Goal: Transaction & Acquisition: Purchase product/service

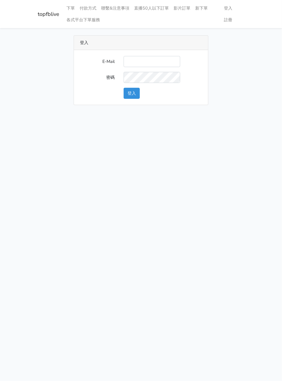
click at [147, 59] on input "E-Mail" at bounding box center [152, 61] width 57 height 11
type input "[EMAIL_ADDRESS][DOMAIN_NAME]"
click at [133, 93] on button "登入" at bounding box center [132, 93] width 16 height 11
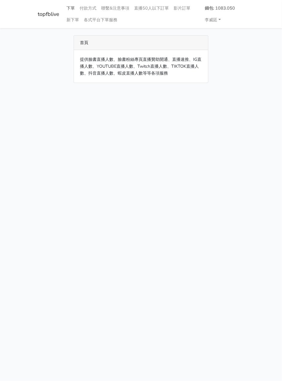
click at [72, 6] on link "下單" at bounding box center [70, 8] width 13 height 12
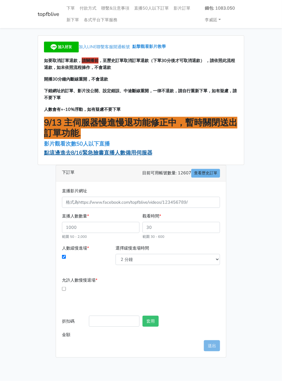
click at [71, 154] on span "點這邊進去8/16緊急臉書直播人數備用伺服器" at bounding box center [98, 152] width 108 height 7
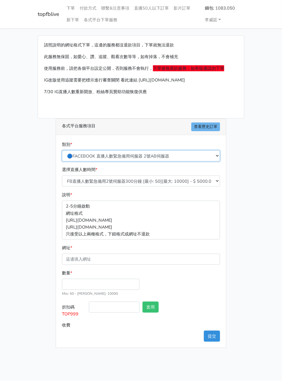
click at [108, 155] on select "🔵FACEBOOK 直播人數緊急備用伺服器 2號AB伺服器 🔵FACEBOOK 網軍專用貼文留言 安全保密 🔵9/30 FACEBOOK 直播人數緩慢進場緩慢…" at bounding box center [141, 155] width 158 height 11
select select "3/26熱門平台服務台灣粉絲IG YT FB TIKTOK"
click at [62, 150] on select "🔵FACEBOOK 直播人數緊急備用伺服器 2號AB伺服器 🔵FACEBOOK 網軍專用貼文留言 安全保密 🔵9/30 FACEBOOK 直播人數緩慢進場緩慢…" at bounding box center [141, 155] width 158 height 11
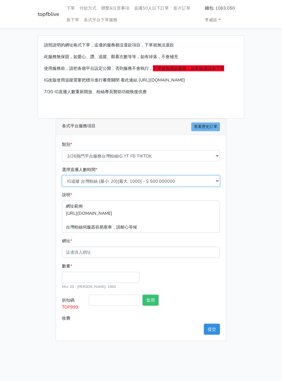
click at [109, 179] on select "IG追蹤 台灣粉絲 [最小: 20][最大: 1000] - $ 500.000000 IG愛心 台灣粉絲 [最小: 20][最大: 1000] - $ 35…" at bounding box center [141, 180] width 158 height 11
select select "670"
click at [62, 175] on select "IG追蹤 台灣粉絲 [最小: 20][最大: 1000] - $ 500.000000 IG愛心 台灣粉絲 [最小: 20][最大: 1000] - $ 35…" at bounding box center [141, 180] width 158 height 11
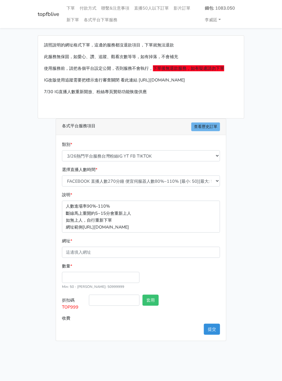
click at [260, 185] on main "請照說明的網址格式下單，這邊的服務都沒退款項目，下單就無法退款 此服務無保固，如愛心、讚、追蹤、觀看次數等等，如有掉落，不會補充 使用服務前，請把各個平台設定…" at bounding box center [141, 188] width 282 height 320
click at [254, 119] on main "請照說明的網址格式下單，這邊的服務都沒退款項目，下單就無法退款 此服務無保固，如愛心、讚、追蹤、觀看次數等等，如有掉落，不會補充 使用服務前，請把各個平台設定…" at bounding box center [141, 188] width 282 height 320
click at [270, 143] on main "請照說明的網址格式下單，這邊的服務都沒退款項目，下單就無法退款 此服務無保固，如愛心、讚、追蹤、觀看次數等等，如有掉落，不會補充 使用服務前，請把各個平台設定…" at bounding box center [141, 188] width 282 height 320
click at [272, 142] on main "請照說明的網址格式下單，這邊的服務都沒退款項目，下單就無法退款 此服務無保固，如愛心、讚、追蹤、觀看次數等等，如有掉落，不會補充 使用服務前，請把各個平台設定…" at bounding box center [141, 188] width 282 height 320
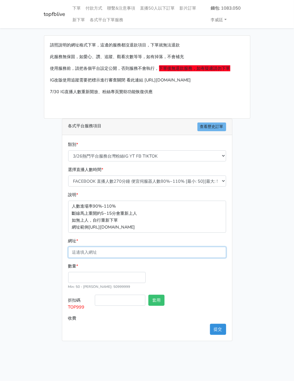
click at [96, 251] on input "網址 *" at bounding box center [147, 252] width 158 height 11
paste input "[URL][DOMAIN_NAME]"
type input "[URL][DOMAIN_NAME]"
click at [81, 279] on input "數量 *" at bounding box center [107, 277] width 78 height 11
type input "200"
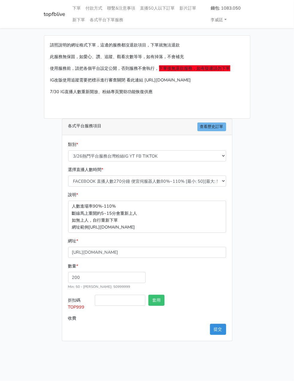
type input "108.000"
drag, startPoint x: 81, startPoint y: 311, endPoint x: 66, endPoint y: 311, distance: 14.4
click at [66, 311] on div "類別 * 🔵FACEBOOK 直播人數緊急備用伺服器 2號AB伺服器 🔵FACEBOOK 網軍專用貼文留言 安全保密 🔵9/30 FACEBOOK 直播人數緩…" at bounding box center [147, 238] width 170 height 206
copy span "TOP999"
click at [117, 301] on input "折扣碼 TOP999" at bounding box center [120, 300] width 51 height 11
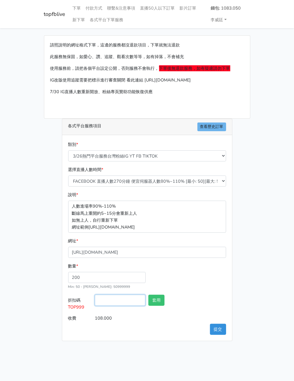
paste input "TOP999"
type input "TOP999"
click at [156, 300] on button "套用" at bounding box center [156, 300] width 16 height 11
type input "套用失敗"
click at [214, 324] on button "提交" at bounding box center [218, 329] width 16 height 11
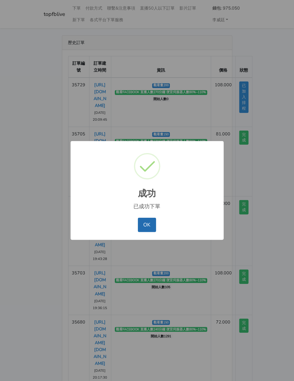
click at [145, 226] on button "OK" at bounding box center [147, 225] width 18 height 14
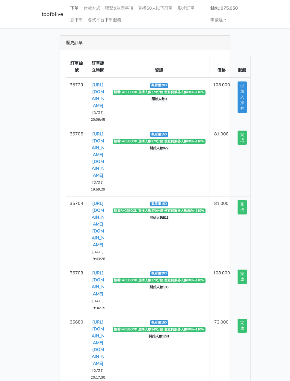
click at [74, 8] on link "下單" at bounding box center [74, 8] width 13 height 12
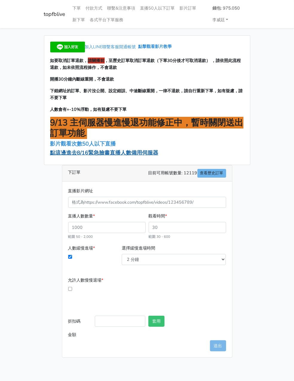
click at [85, 151] on span "點這邊進去8/16緊急臉書直播人數備用伺服器" at bounding box center [104, 152] width 108 height 7
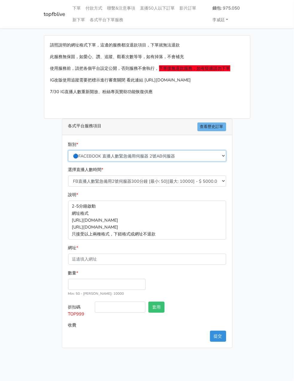
click at [127, 155] on select "🔵FACEBOOK 直播人數緊急備用伺服器 2號AB伺服器 🔵FACEBOOK 網軍專用貼文留言 安全保密 🔵9/30 FACEBOOK 直播人數緩慢進場緩慢…" at bounding box center [147, 155] width 158 height 11
select select "3/26熱門平台服務台灣粉絲IG YT FB TIKTOK"
click at [68, 150] on select "🔵FACEBOOK 直播人數緊急備用伺服器 2號AB伺服器 🔵FACEBOOK 網軍專用貼文留言 安全保密 🔵9/30 FACEBOOK 直播人數緩慢進場緩慢…" at bounding box center [147, 155] width 158 height 11
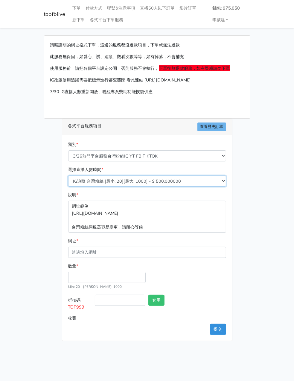
click at [129, 182] on select "IG追蹤 台灣粉絲 [最小: 20][最大: 1000] - $ 500.000000 IG愛心 台灣粉絲 [最小: 20][最大: 1000] - $ 35…" at bounding box center [147, 180] width 158 height 11
select select "670"
click at [68, 175] on select "IG追蹤 台灣粉絲 [最小: 20][最大: 1000] - $ 500.000000 IG愛心 台灣粉絲 [最小: 20][最大: 1000] - $ 35…" at bounding box center [147, 180] width 158 height 11
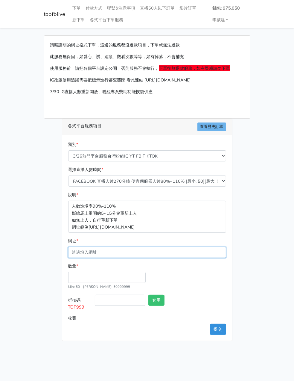
click at [98, 251] on input "網址 *" at bounding box center [147, 252] width 158 height 11
paste input "[URL][DOMAIN_NAME][DOMAIN_NAME]"
type input "[URL][DOMAIN_NAME][DOMAIN_NAME]"
click at [86, 277] on input "數量 *" at bounding box center [107, 277] width 78 height 11
type input "200"
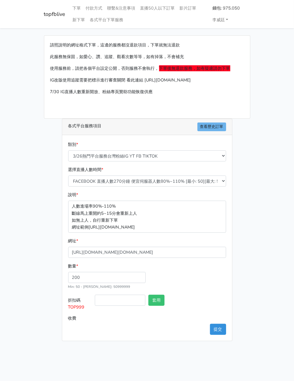
type input "108.000"
drag, startPoint x: 88, startPoint y: 310, endPoint x: 69, endPoint y: 309, distance: 19.5
click at [69, 309] on label "折扣碼 TOP999" at bounding box center [80, 304] width 27 height 18
copy span "TOP999"
click at [109, 301] on input "折扣碼 TOP999" at bounding box center [120, 300] width 51 height 11
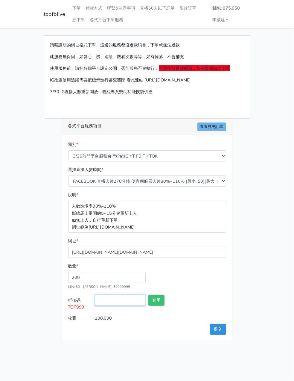
paste input "TOP999"
type input "TOP999"
click at [160, 301] on button "套用" at bounding box center [156, 300] width 16 height 11
type input "套用失敗"
click at [220, 331] on button "提交" at bounding box center [218, 329] width 16 height 11
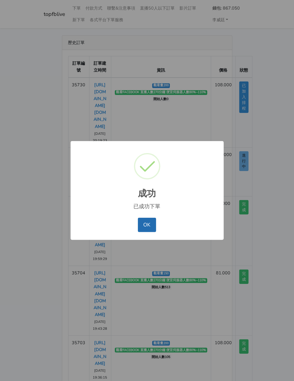
click at [152, 226] on button "OK" at bounding box center [147, 225] width 18 height 14
